Goal: Book appointment/travel/reservation

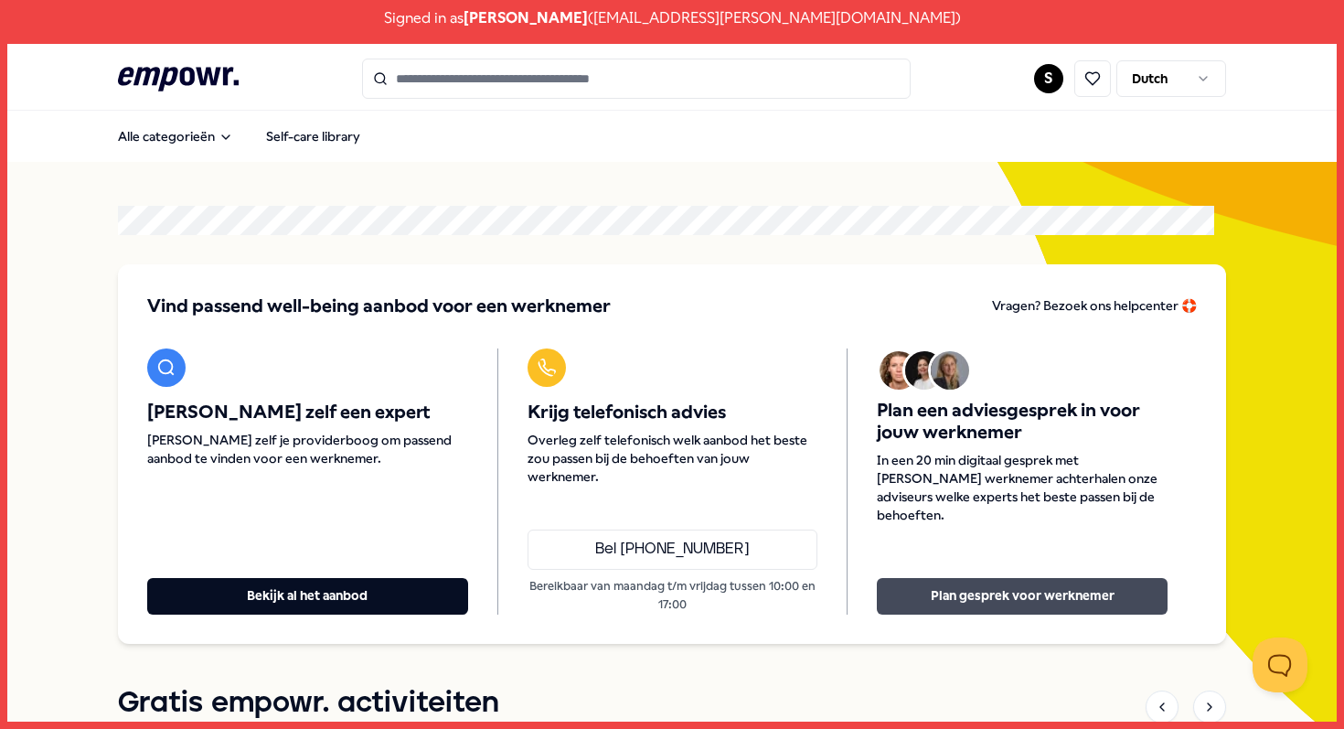
click at [1047, 597] on button "Plan gesprek voor werknemer" at bounding box center [1022, 596] width 291 height 37
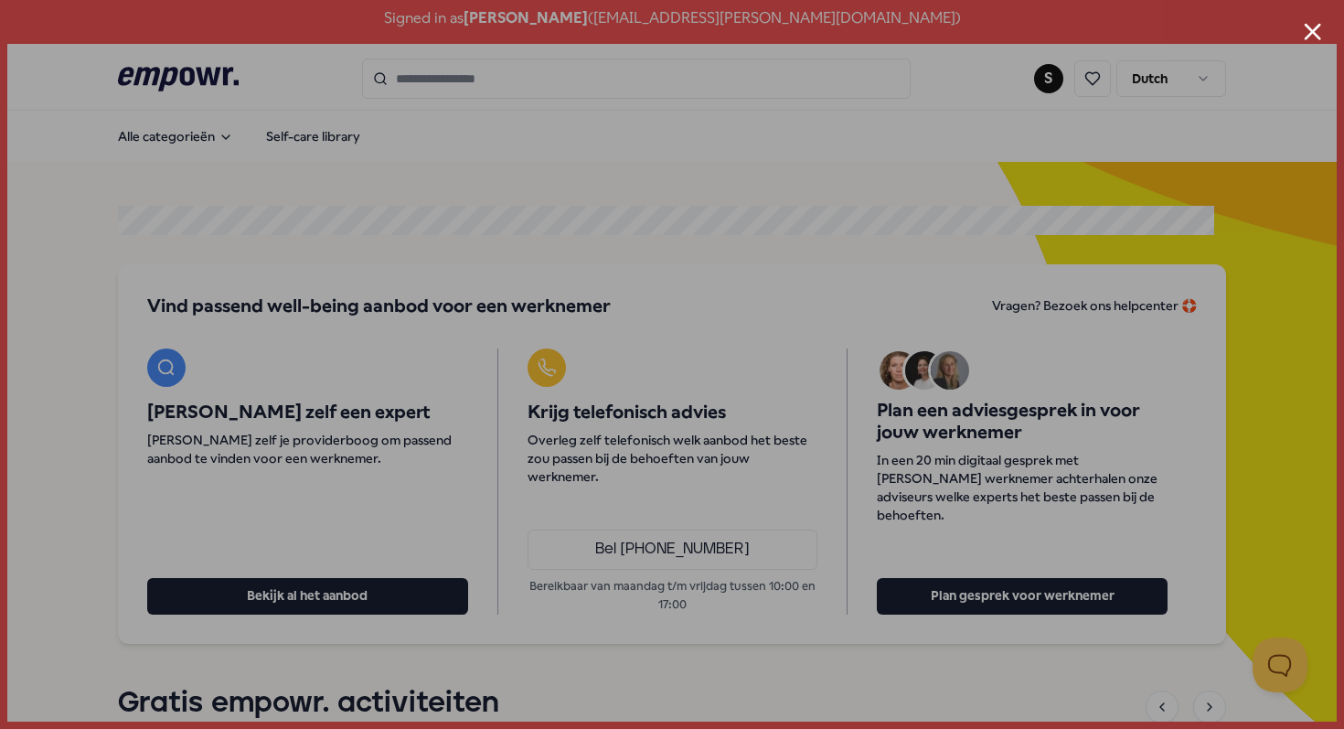
click at [1319, 36] on button "Close modal" at bounding box center [1312, 31] width 17 height 17
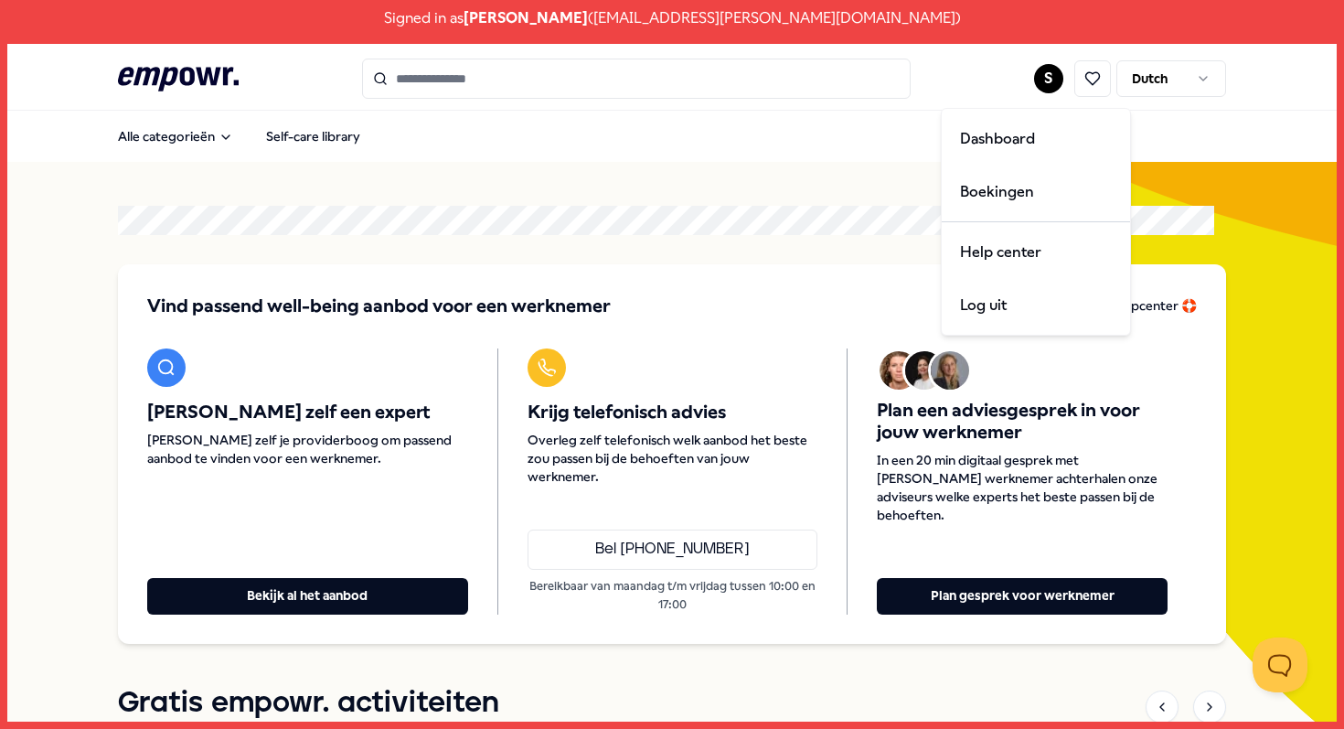
click at [1031, 82] on html "Signed in as Simone Ataoellah ( sataoellah@aafje.nl ) .empowr-logo_svg__cls-1{f…" at bounding box center [672, 364] width 1344 height 729
click at [993, 303] on div "Log uit" at bounding box center [1035, 305] width 181 height 53
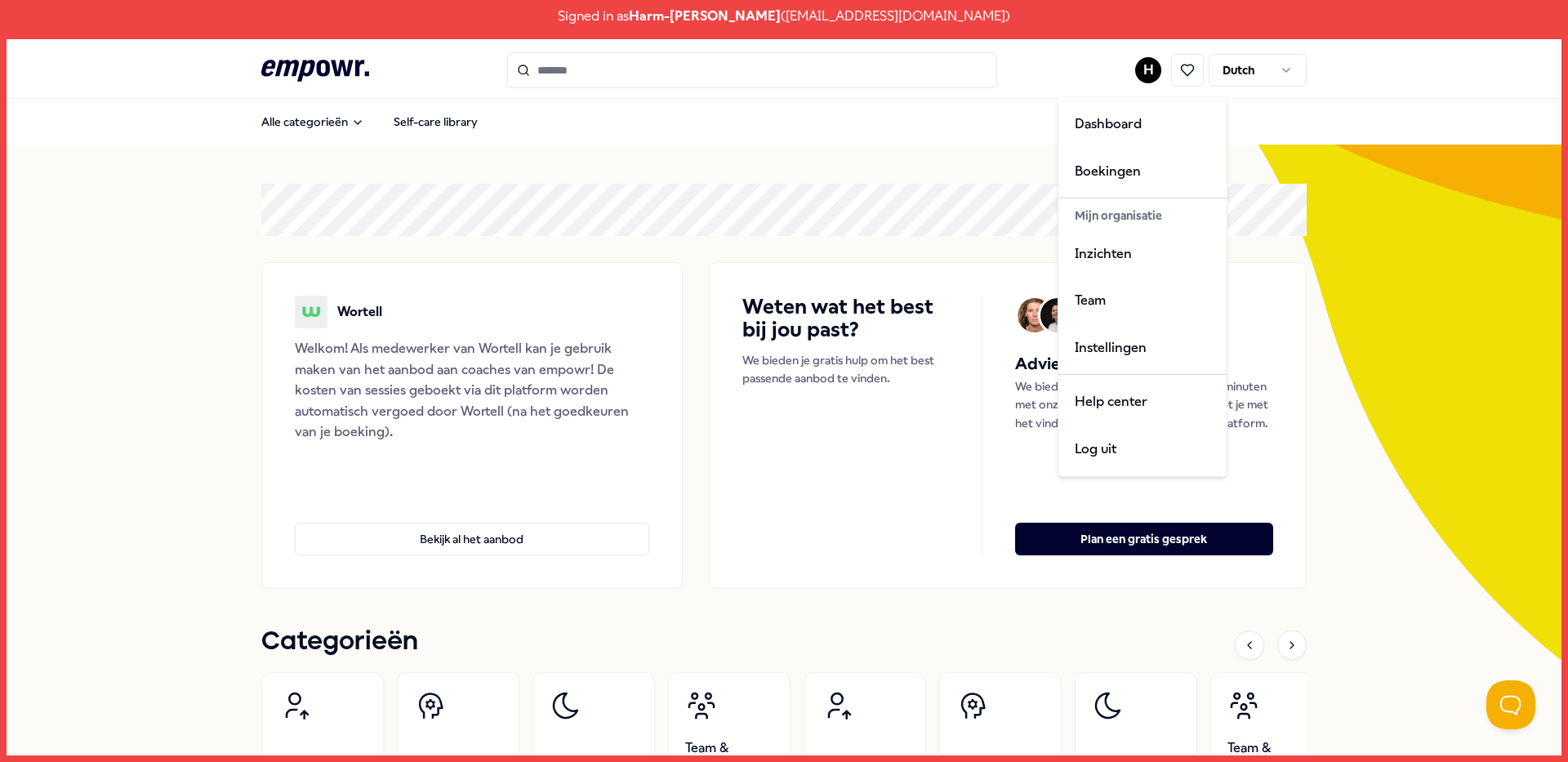
click at [1140, 77] on html "Signed in as Harm-[PERSON_NAME] ( [EMAIL_ADDRESS][DOMAIN_NAME] ) .empowr-logo_s…" at bounding box center [784, 381] width 1568 height 762
click at [1113, 309] on div "Team" at bounding box center [1142, 300] width 162 height 47
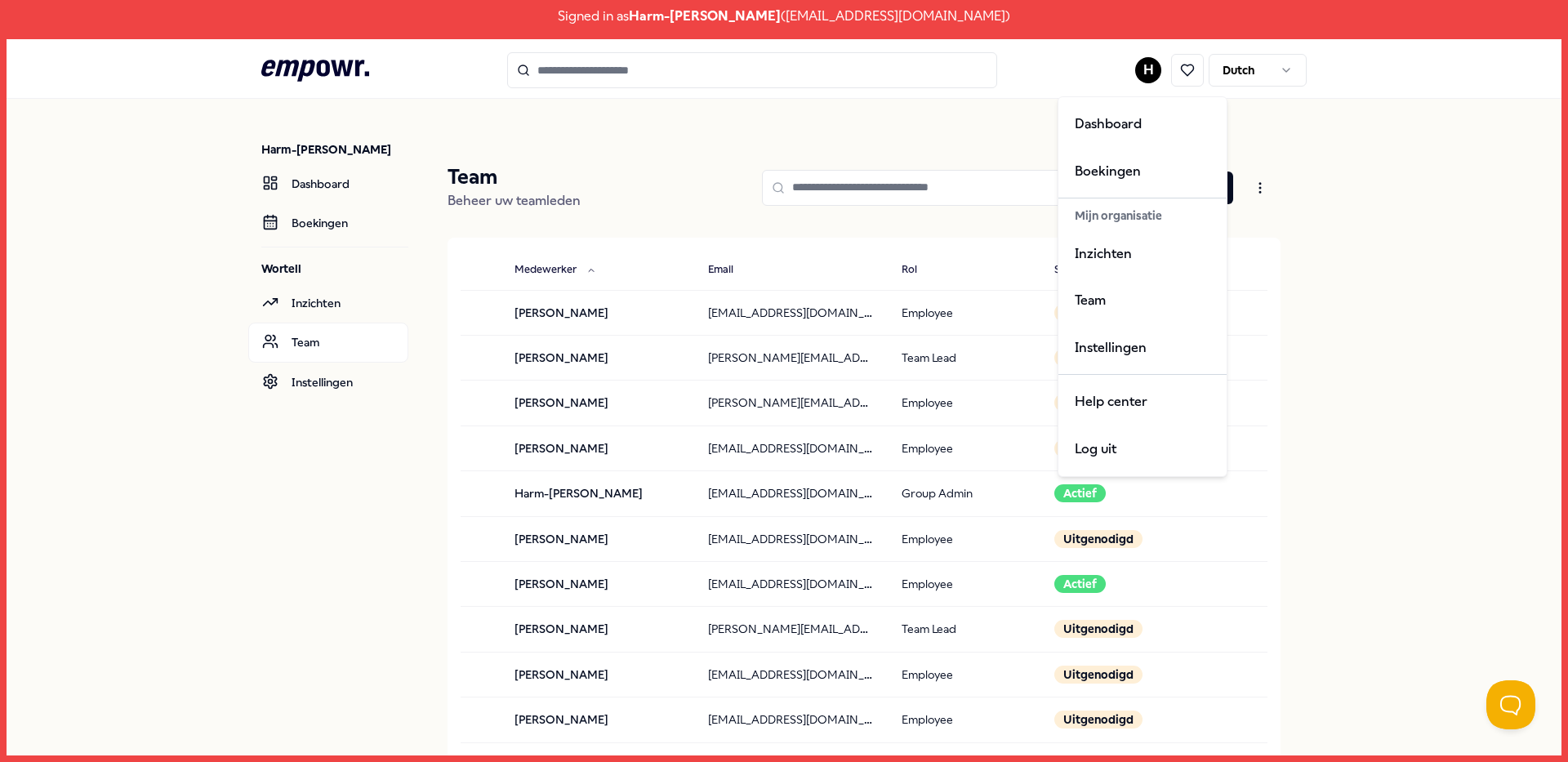
click at [1145, 71] on html "Signed in as Harm-[PERSON_NAME] ( [EMAIL_ADDRESS][DOMAIN_NAME] ) .empowr-logo_s…" at bounding box center [784, 381] width 1568 height 762
click at [1119, 454] on div "Log uit" at bounding box center [1142, 448] width 162 height 47
